Goal: Information Seeking & Learning: Learn about a topic

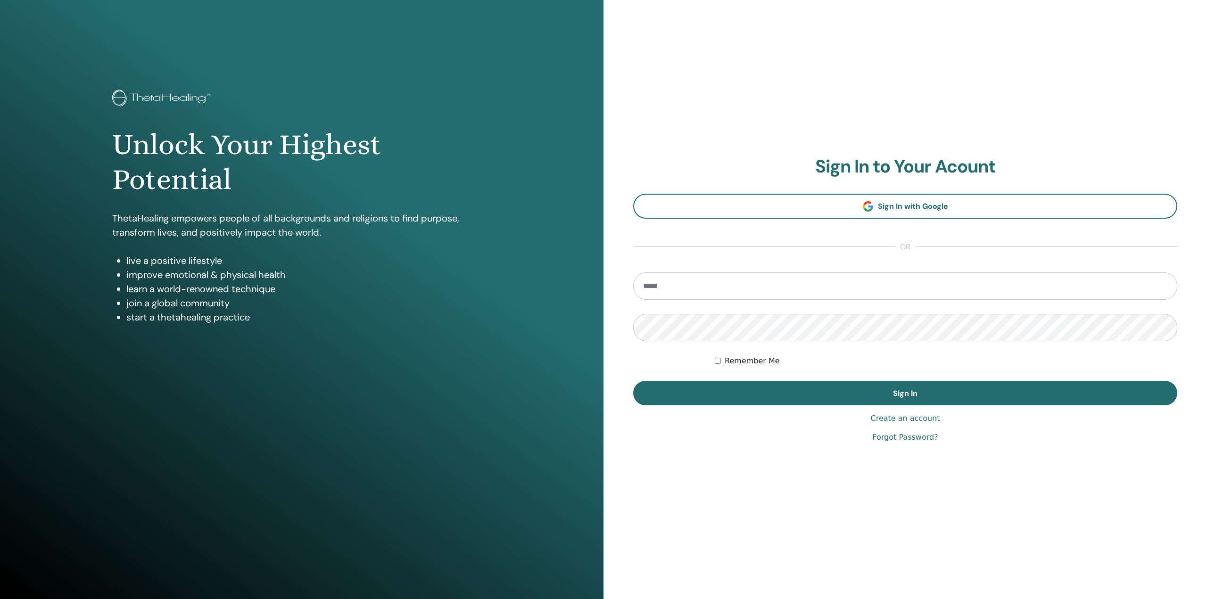
click at [726, 286] on input "email" at bounding box center [905, 286] width 544 height 27
type input "**********"
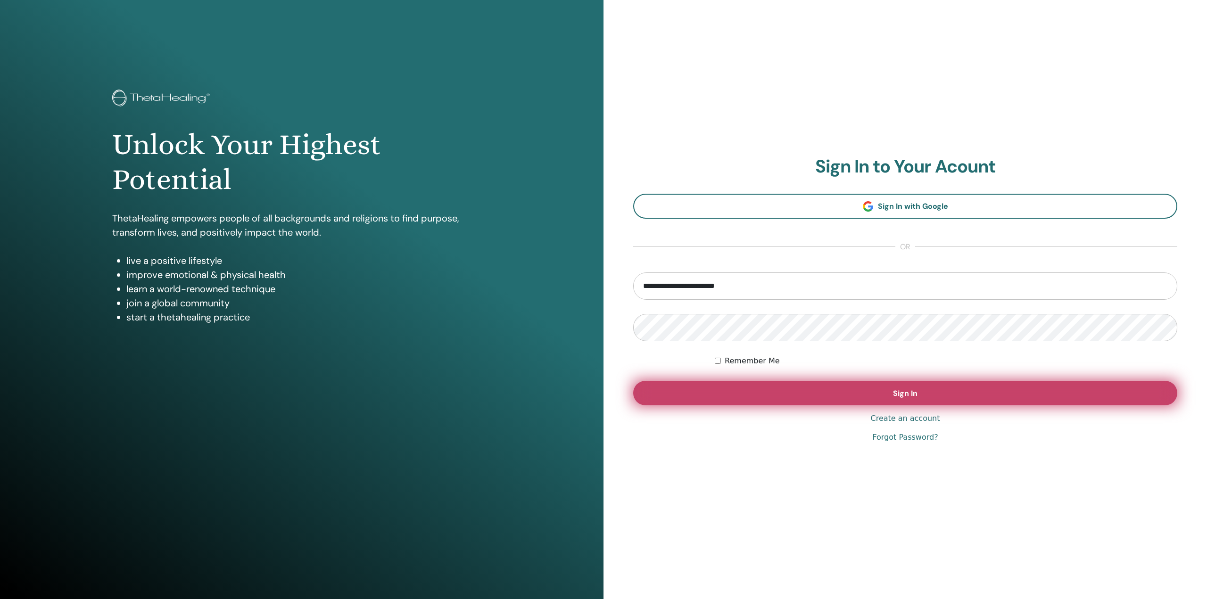
click at [897, 391] on span "Sign In" at bounding box center [905, 394] width 25 height 10
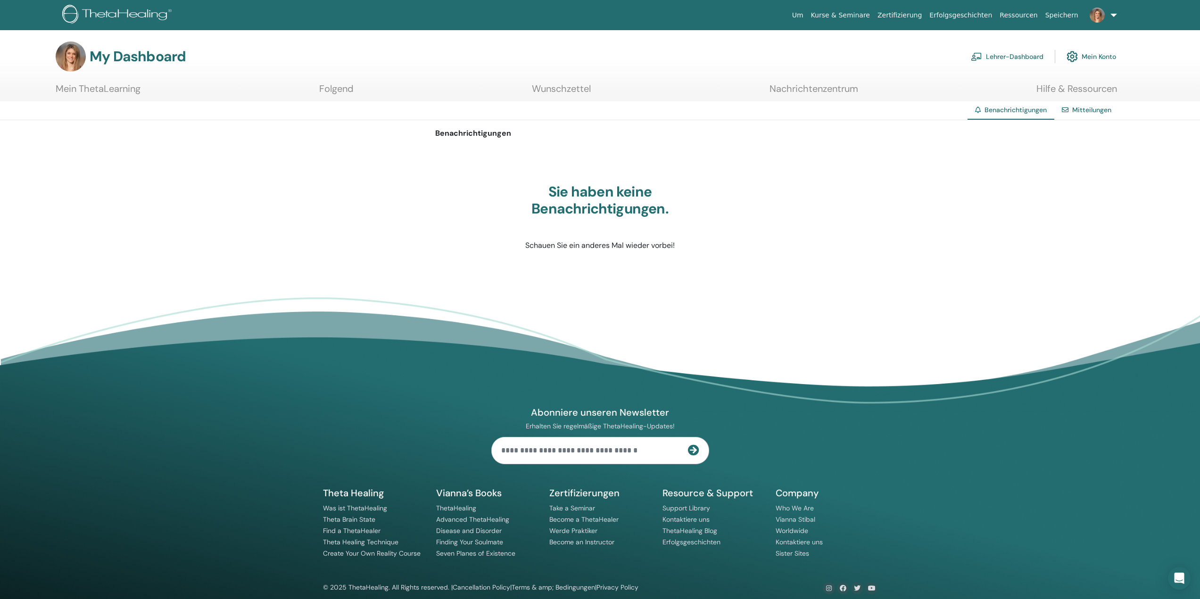
click at [1014, 55] on link "Lehrer-Dashboard" at bounding box center [1007, 56] width 73 height 21
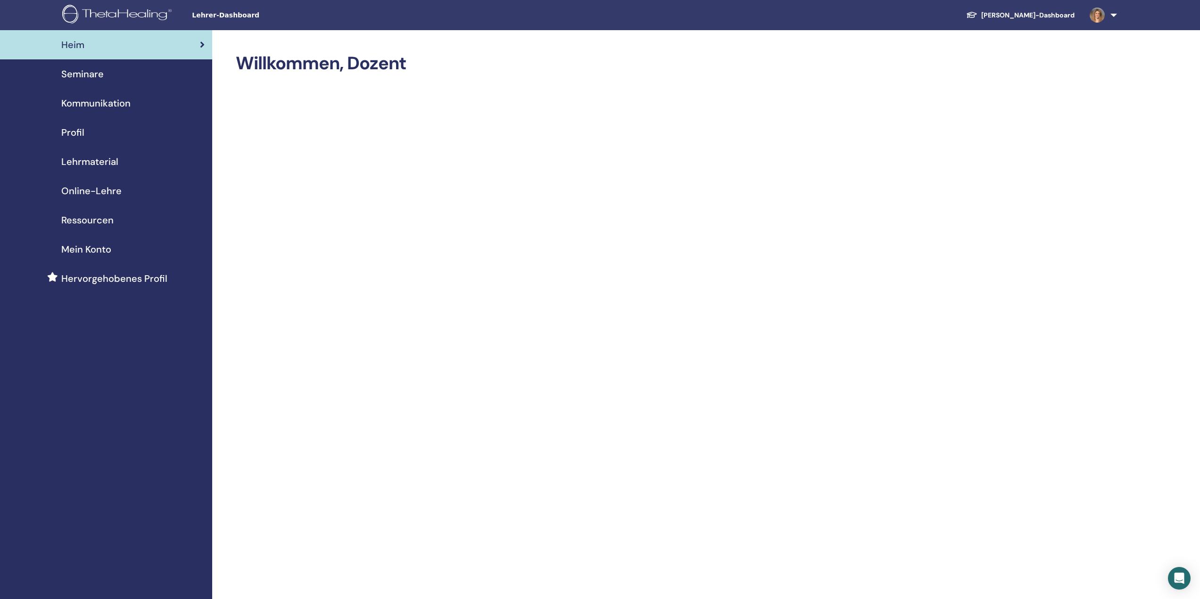
click at [89, 196] on span "Online-Lehre" at bounding box center [91, 191] width 60 height 14
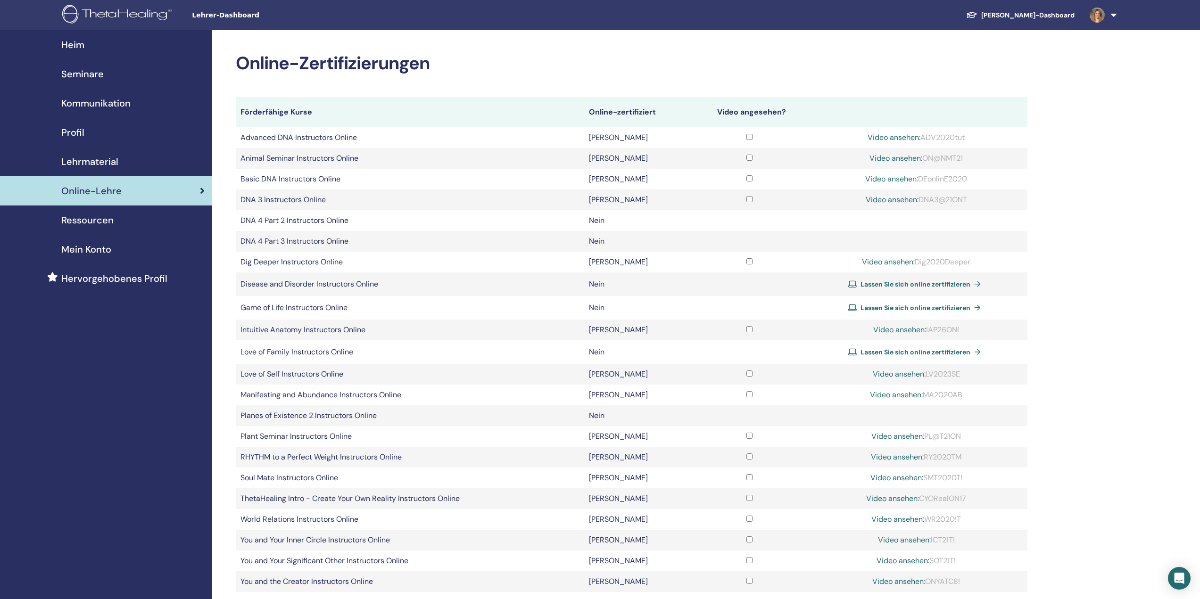
click at [102, 75] on span "Seminare" at bounding box center [82, 74] width 42 height 14
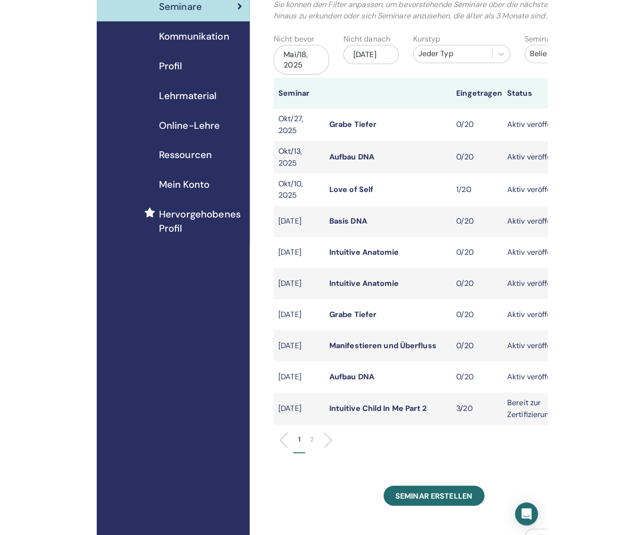
scroll to position [94, 0]
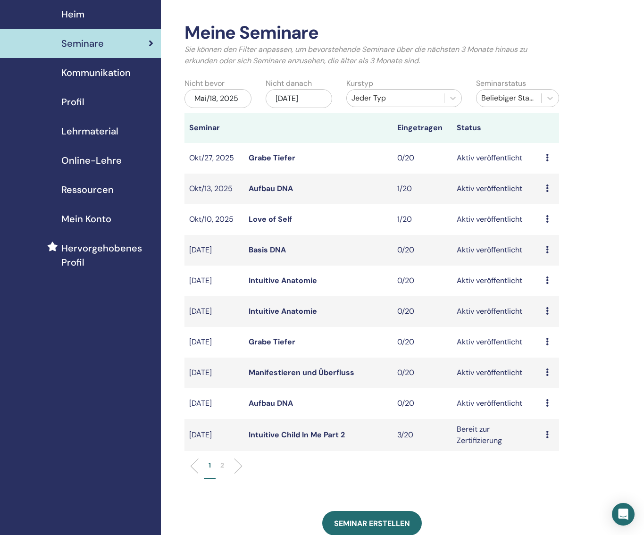
scroll to position [47, 0]
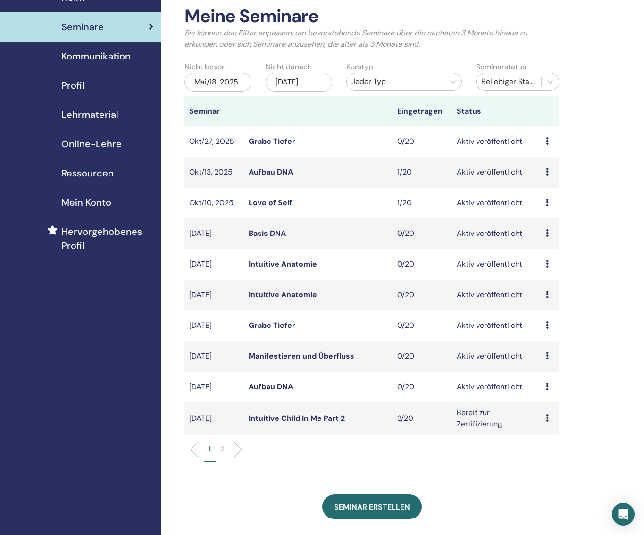
click at [280, 172] on link "Aufbau DNA" at bounding box center [270, 172] width 44 height 10
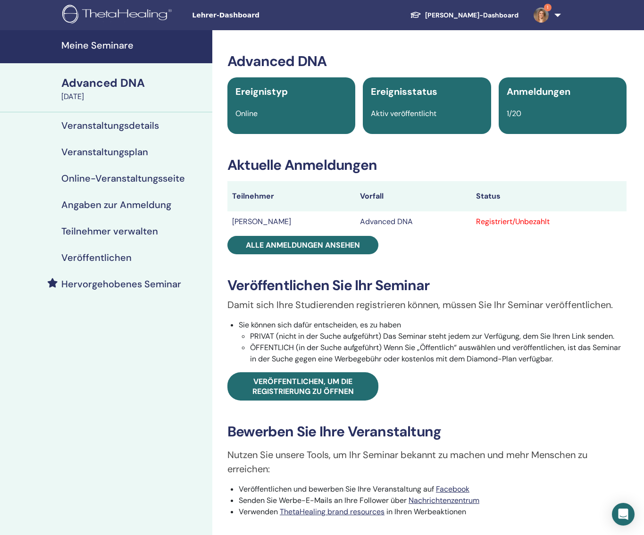
click at [115, 45] on h4 "Meine Seminare" at bounding box center [133, 45] width 145 height 11
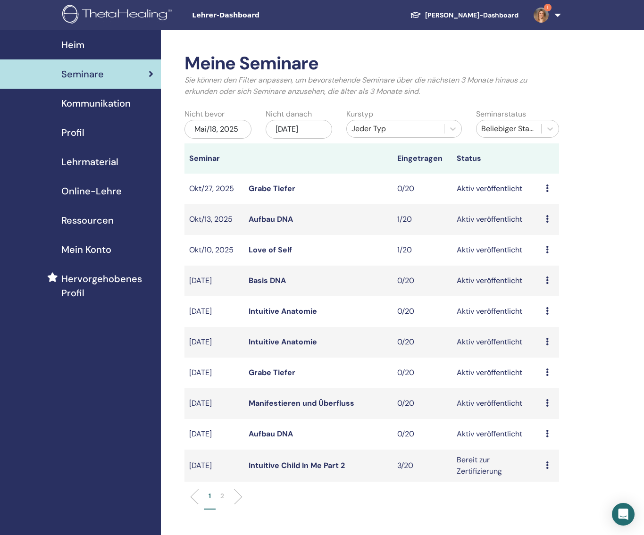
click at [584, 130] on div "Meine Seminare Sie können den Filter anpassen, um bevorstehende Seminare über d…" at bounding box center [402, 433] width 483 height 807
click at [84, 165] on span "Lehrmaterial" at bounding box center [89, 162] width 57 height 14
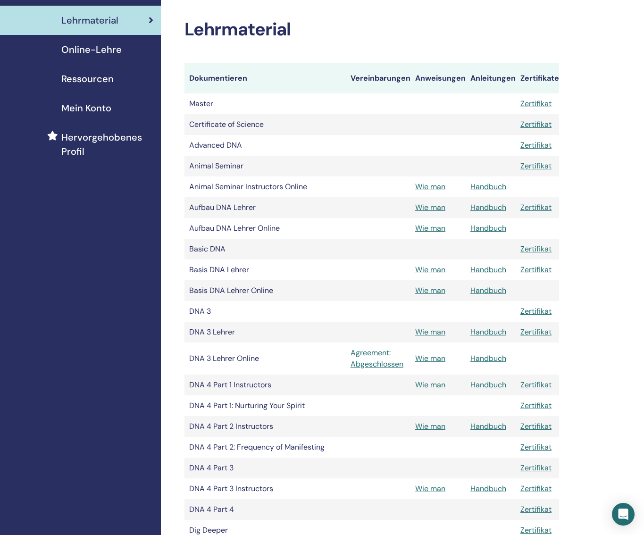
scroll to position [94, 0]
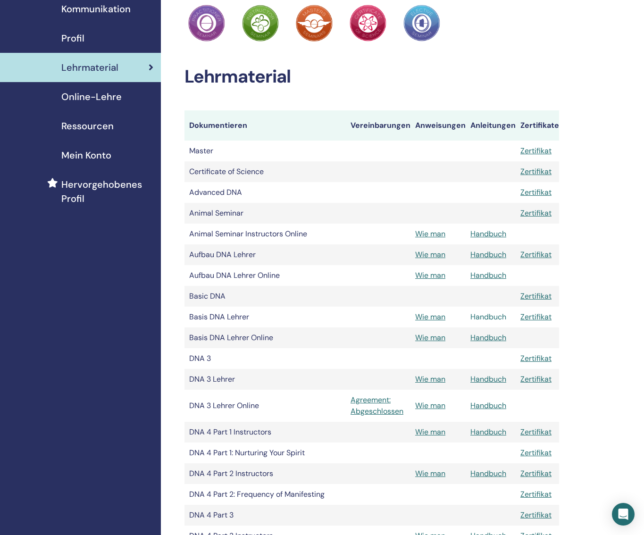
click at [483, 315] on link "Handbuch" at bounding box center [488, 317] width 36 height 10
